Goal: Ask a question

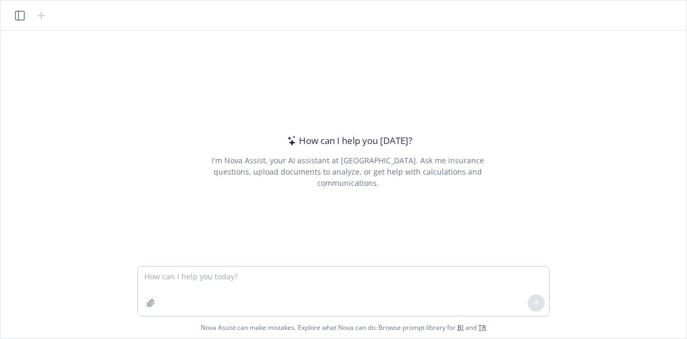
drag, startPoint x: 61, startPoint y: 0, endPoint x: 490, endPoint y: 89, distance: 438.3
click at [490, 89] on div "How can I help you [DATE]? I'm Nova Assist, your AI assistant at Newfront. Ask …" at bounding box center [348, 161] width 412 height 158
drag, startPoint x: 637, startPoint y: 1, endPoint x: 459, endPoint y: 55, distance: 186.9
click at [459, 55] on div "How can I help you [DATE]? I'm Nova Assist, your AI assistant at Newfront. Ask …" at bounding box center [343, 148] width 677 height 235
click at [574, 162] on div "How can I help you [DATE]? I'm Nova Assist, your AI assistant at Newfront. Ask …" at bounding box center [343, 148] width 677 height 235
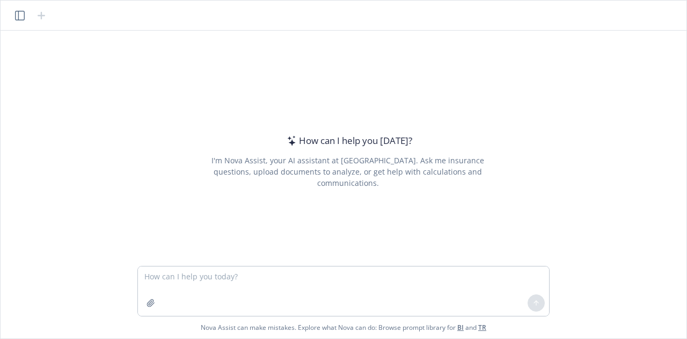
click at [199, 104] on div "How can I help you [DATE]? I'm Nova Assist, your AI assistant at Newfront. Ask …" at bounding box center [348, 161] width 412 height 158
drag, startPoint x: 606, startPoint y: 1, endPoint x: 267, endPoint y: 68, distance: 345.7
click at [238, 83] on div "How can I help you [DATE]? I'm Nova Assist, your AI assistant at Newfront. Ask …" at bounding box center [348, 161] width 412 height 158
